Goal: Information Seeking & Learning: Find specific fact

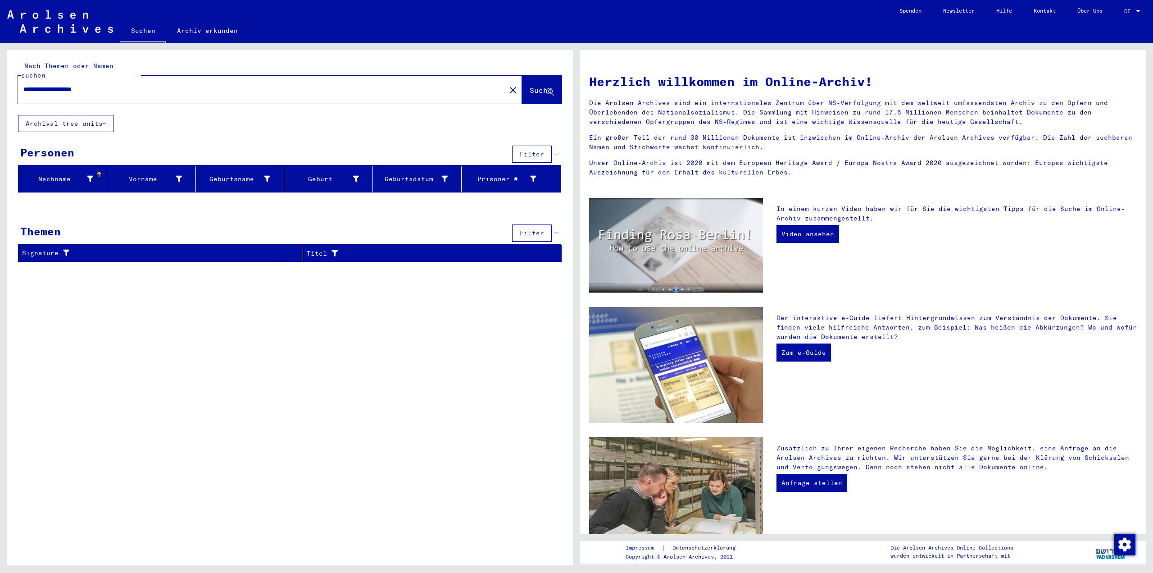
click at [105, 120] on icon at bounding box center [104, 123] width 3 height 6
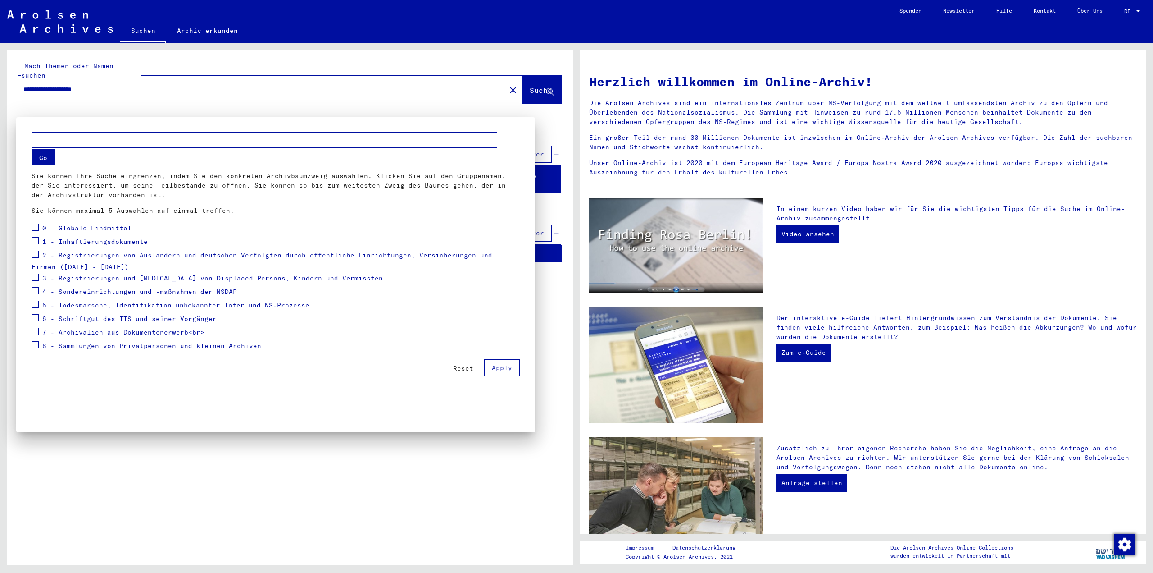
click at [33, 226] on span at bounding box center [35, 226] width 7 height 7
click at [33, 238] on span at bounding box center [35, 240] width 7 height 7
click at [36, 255] on span at bounding box center [35, 253] width 7 height 7
click at [36, 278] on span at bounding box center [35, 276] width 7 height 7
click at [36, 290] on span at bounding box center [35, 290] width 7 height 7
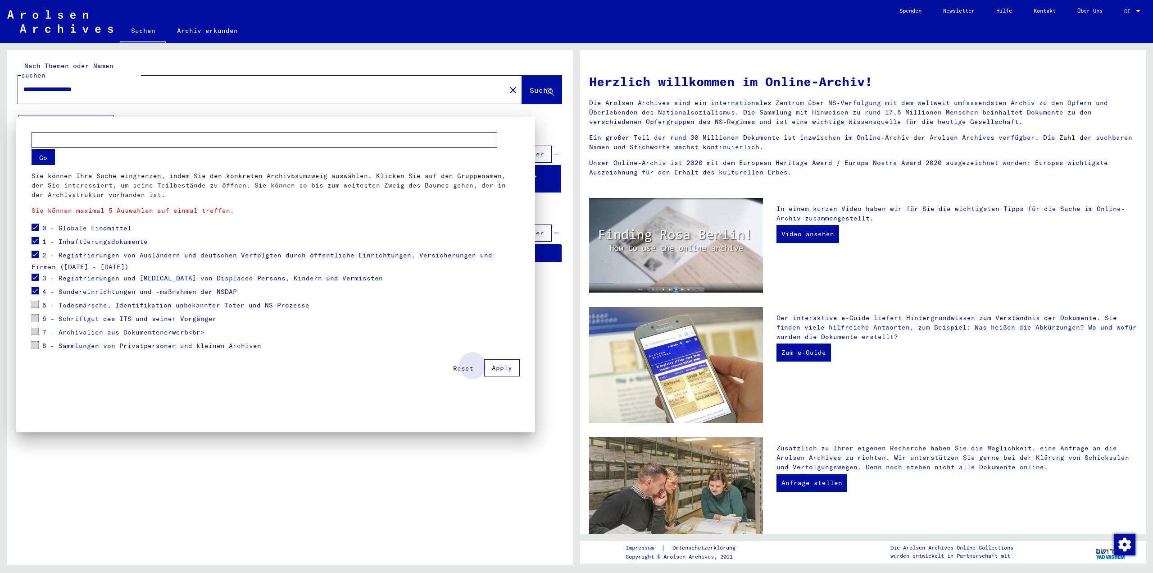
click at [500, 369] on span "Apply" at bounding box center [502, 368] width 20 height 8
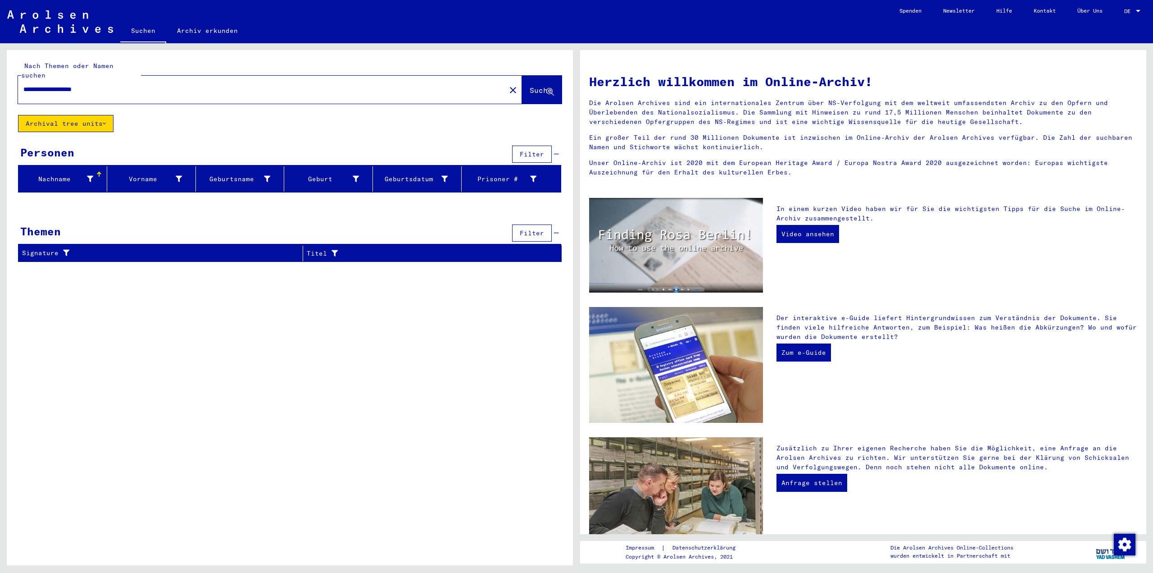
click at [105, 120] on icon at bounding box center [104, 123] width 3 height 6
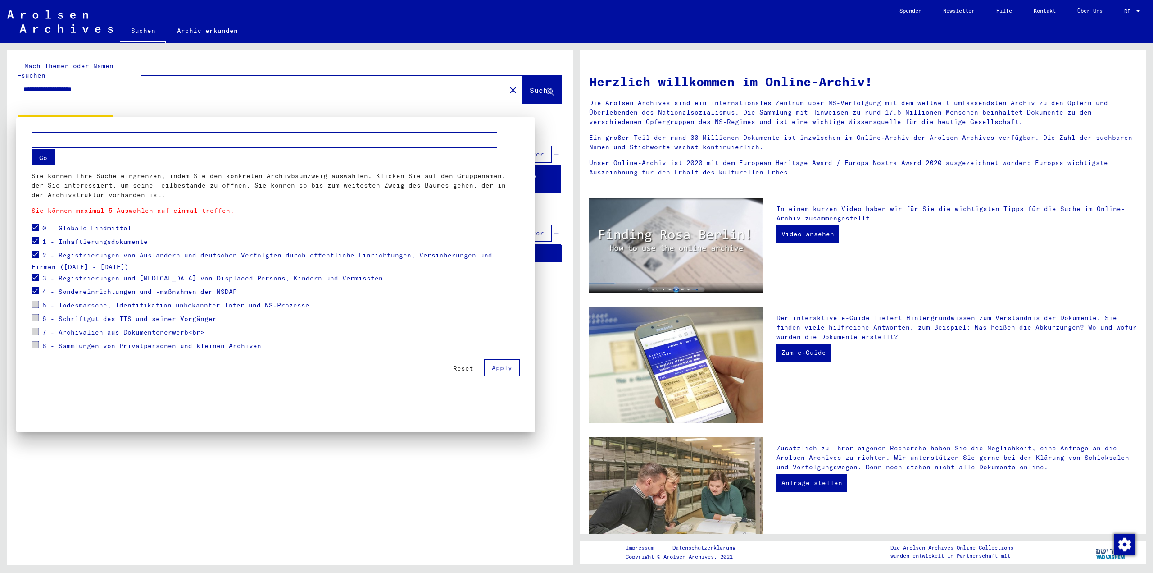
drag, startPoint x: 37, startPoint y: 225, endPoint x: 34, endPoint y: 237, distance: 12.5
click at [36, 226] on span at bounding box center [35, 226] width 7 height 7
drag, startPoint x: 34, startPoint y: 239, endPoint x: 34, endPoint y: 248, distance: 8.6
click at [34, 240] on span at bounding box center [35, 240] width 7 height 7
click at [35, 252] on span at bounding box center [35, 253] width 7 height 7
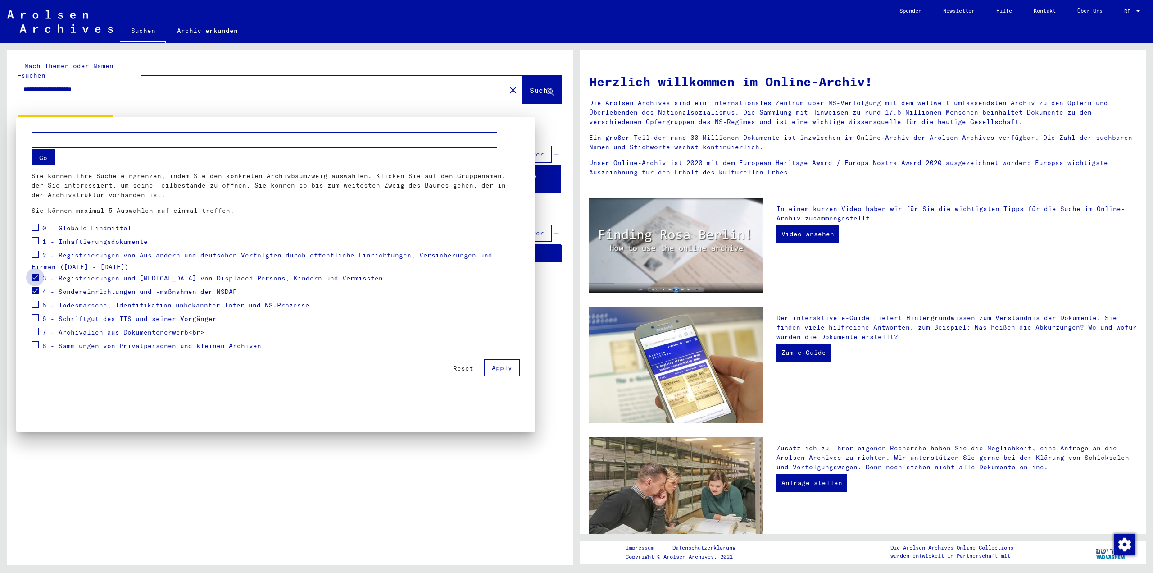
click at [36, 273] on label at bounding box center [35, 276] width 7 height 9
drag, startPoint x: 36, startPoint y: 289, endPoint x: 35, endPoint y: 300, distance: 11.3
click at [36, 290] on span at bounding box center [35, 290] width 7 height 7
click at [35, 306] on span at bounding box center [35, 303] width 7 height 7
click at [35, 318] on span at bounding box center [35, 317] width 7 height 7
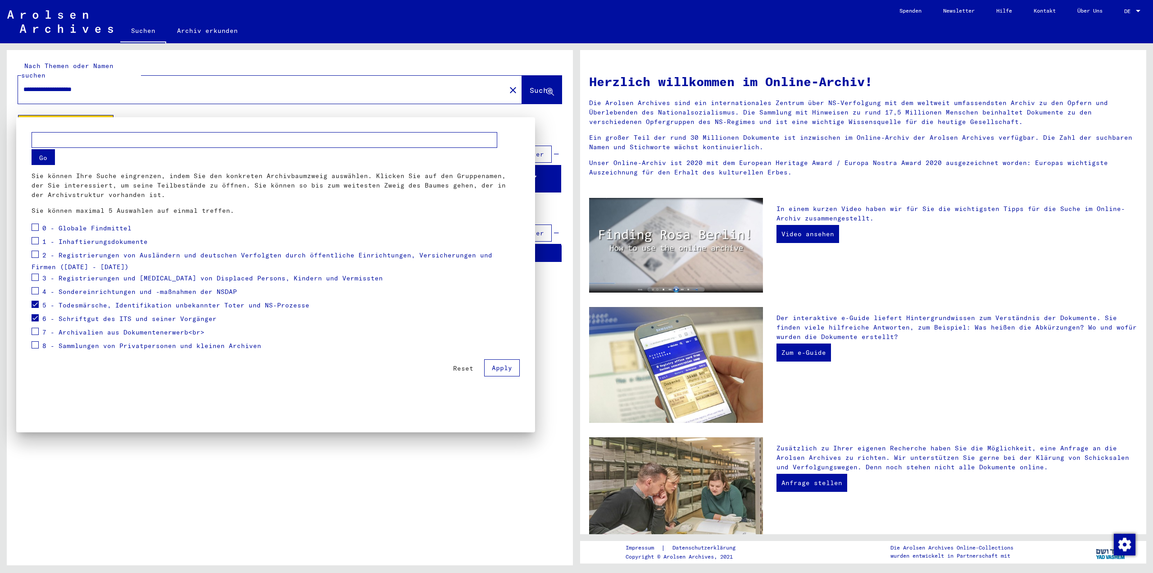
drag, startPoint x: 34, startPoint y: 330, endPoint x: 34, endPoint y: 340, distance: 9.5
click at [34, 331] on span at bounding box center [35, 330] width 7 height 7
click at [33, 348] on span at bounding box center [35, 344] width 7 height 7
click at [132, 141] on input "text" at bounding box center [265, 140] width 466 height 16
paste input "**********"
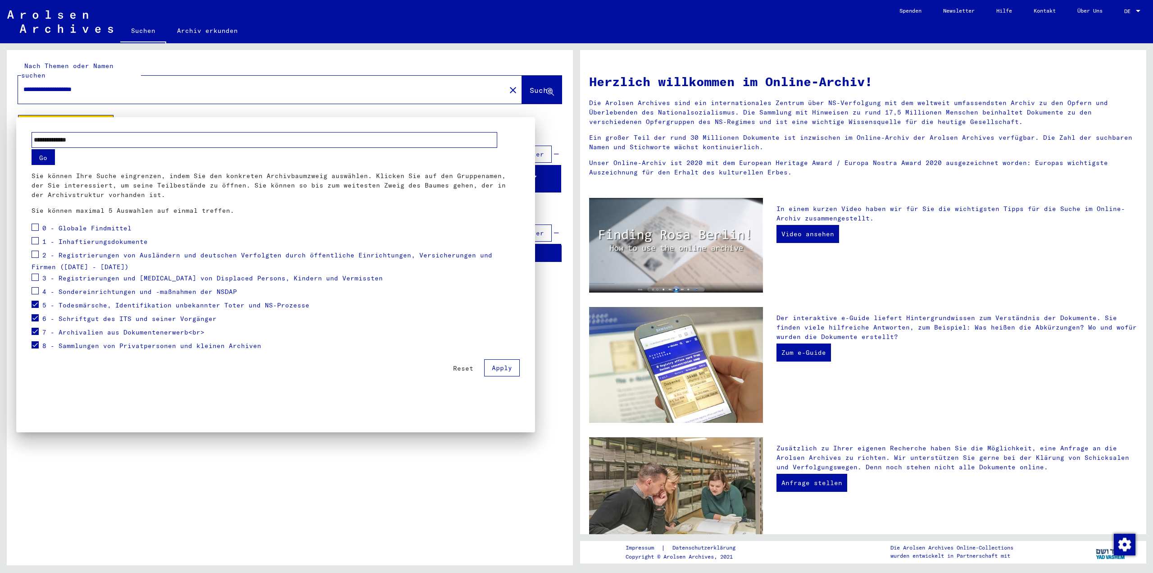
type input "**********"
click at [504, 368] on span "Apply" at bounding box center [502, 368] width 20 height 8
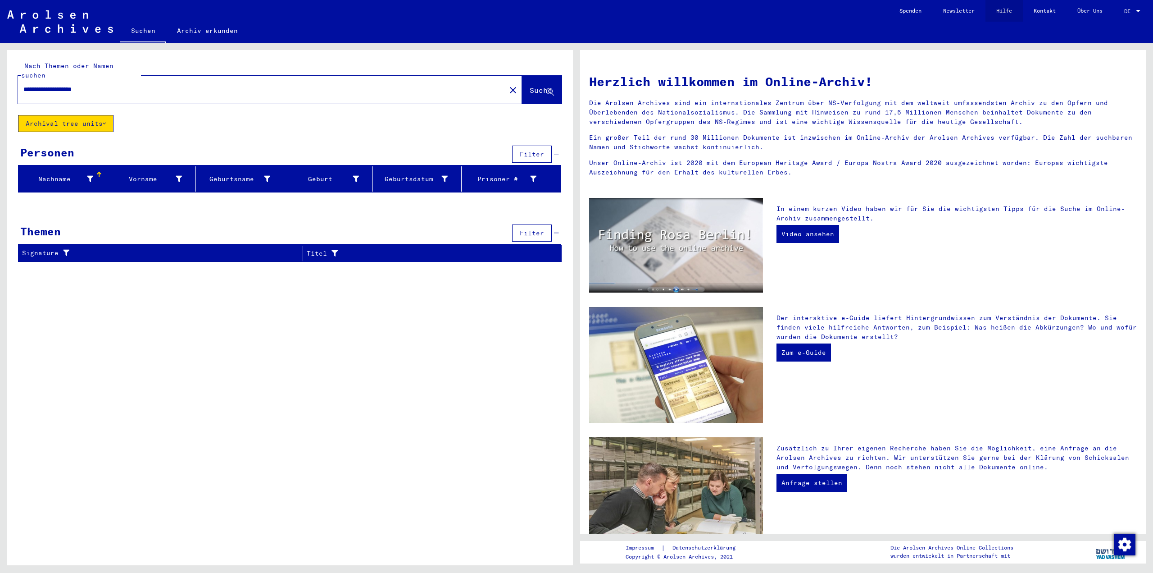
click at [998, 12] on link "Hilfe" at bounding box center [1004, 11] width 37 height 22
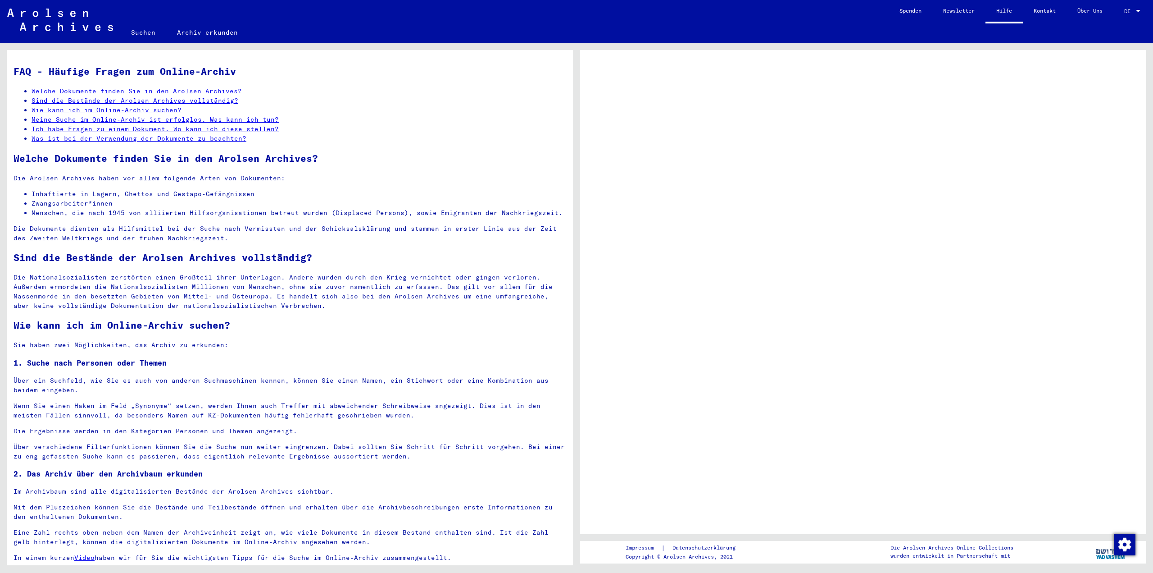
click at [159, 101] on link "Sind die Bestände der Arolsen Archives vollständig?" at bounding box center [135, 100] width 207 height 8
